Goal: Browse casually

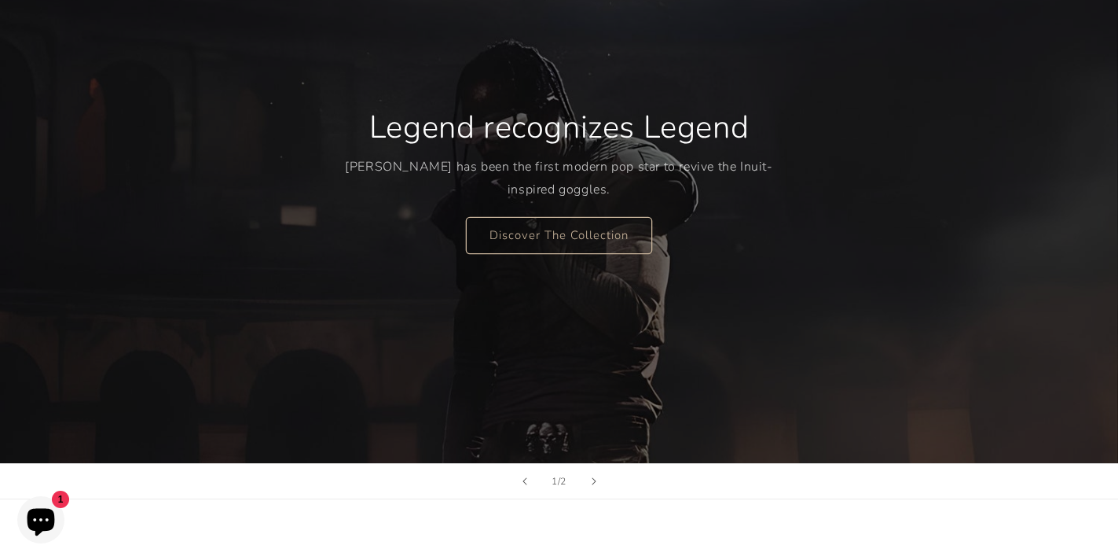
scroll to position [209, 0]
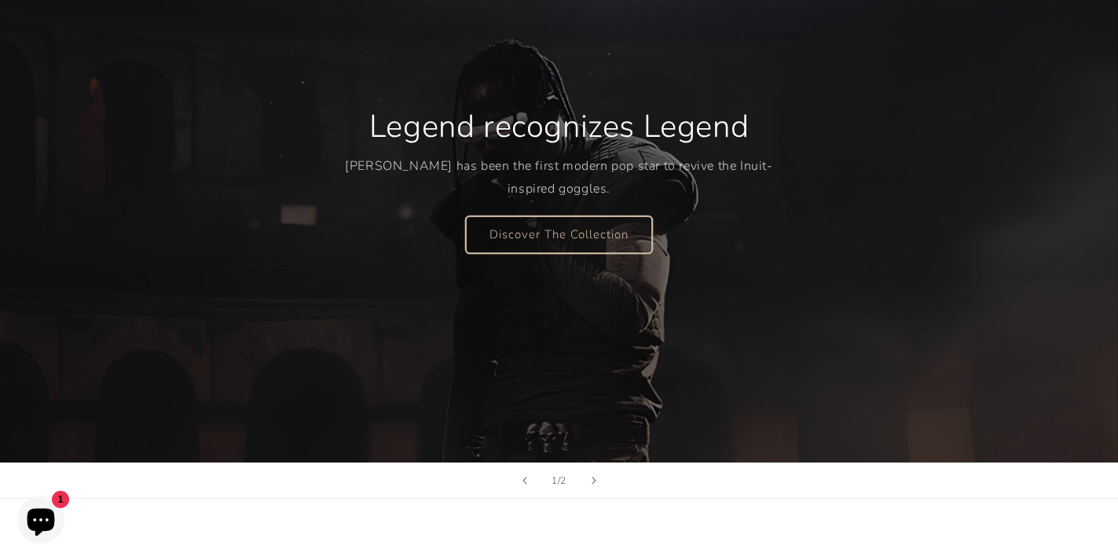
click at [541, 233] on link "Discover The Collection" at bounding box center [559, 233] width 186 height 37
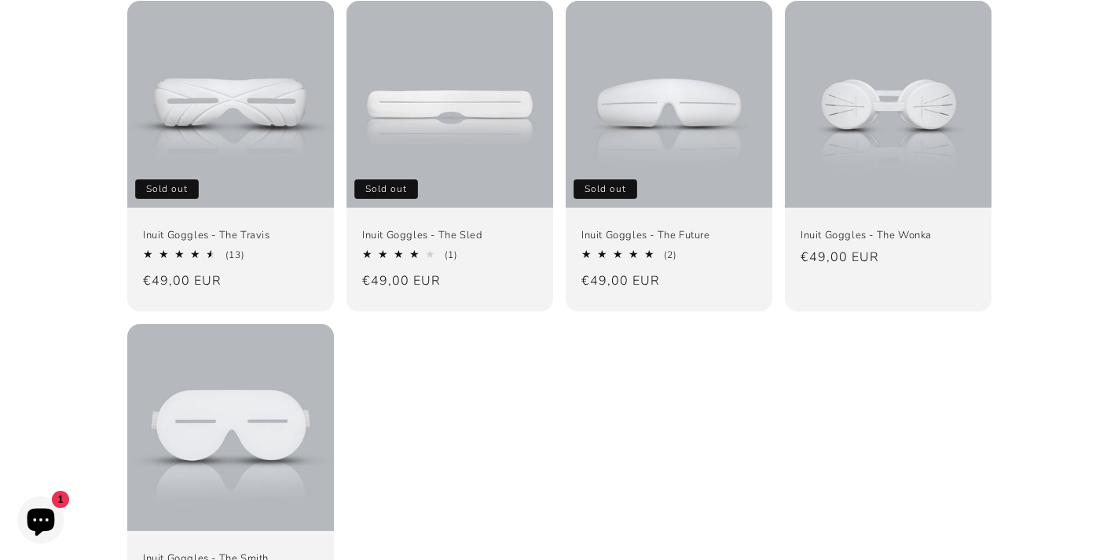
scroll to position [326, 0]
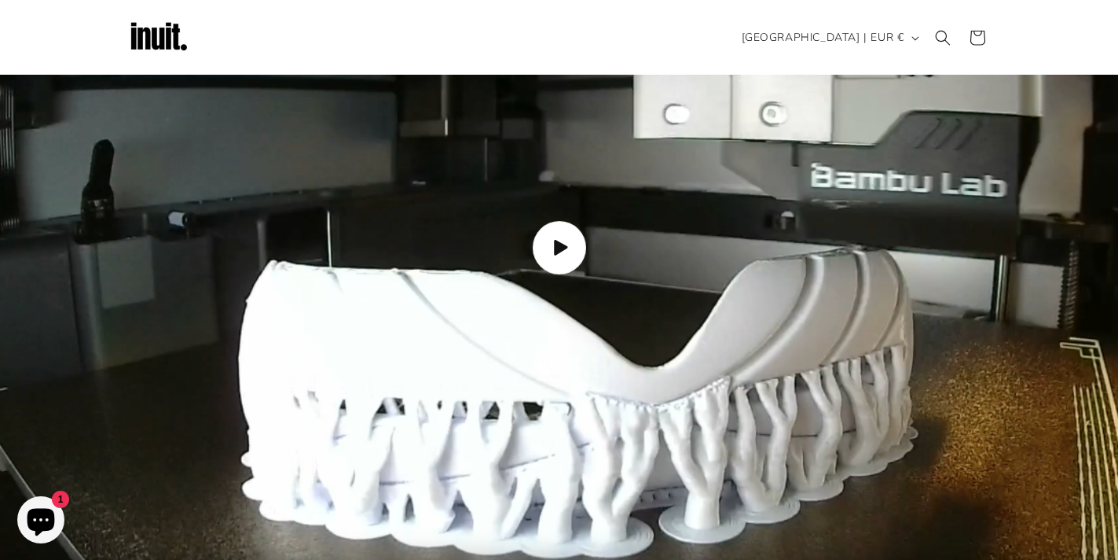
click at [535, 221] on span "Load video: How the Inuit goggles are made" at bounding box center [558, 247] width 53 height 53
